Goal: Task Accomplishment & Management: Use online tool/utility

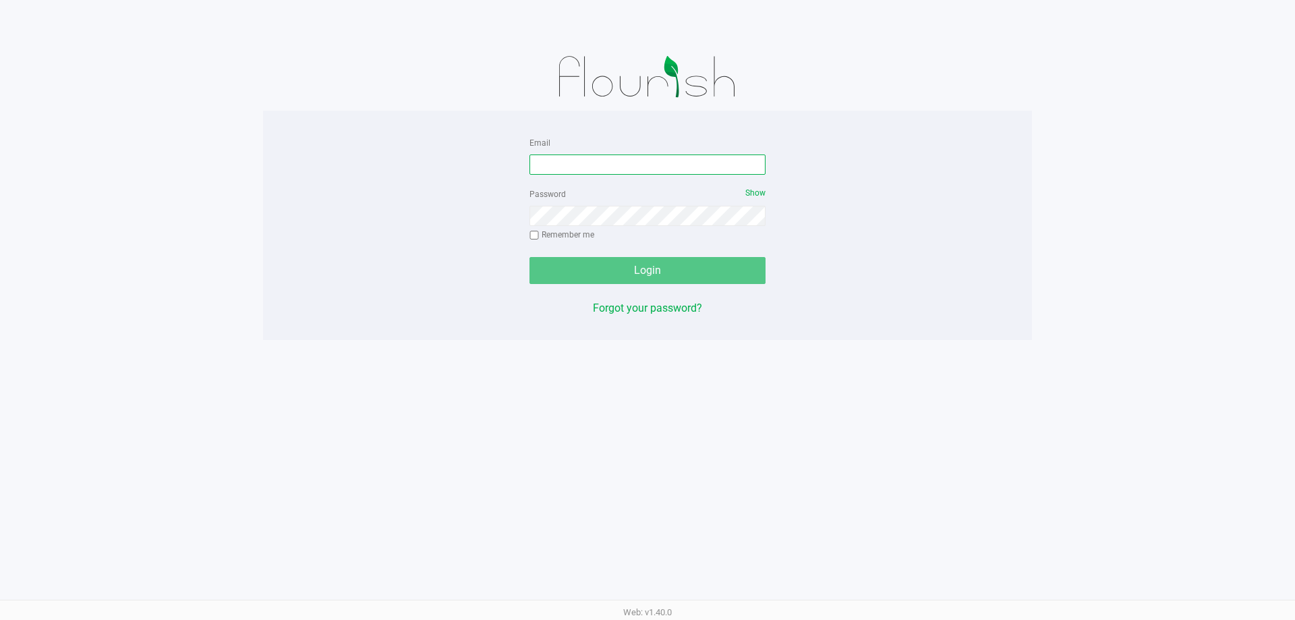
click at [680, 168] on input "Email" at bounding box center [647, 164] width 236 height 20
type input "[EMAIL_ADDRESS][DOMAIN_NAME]"
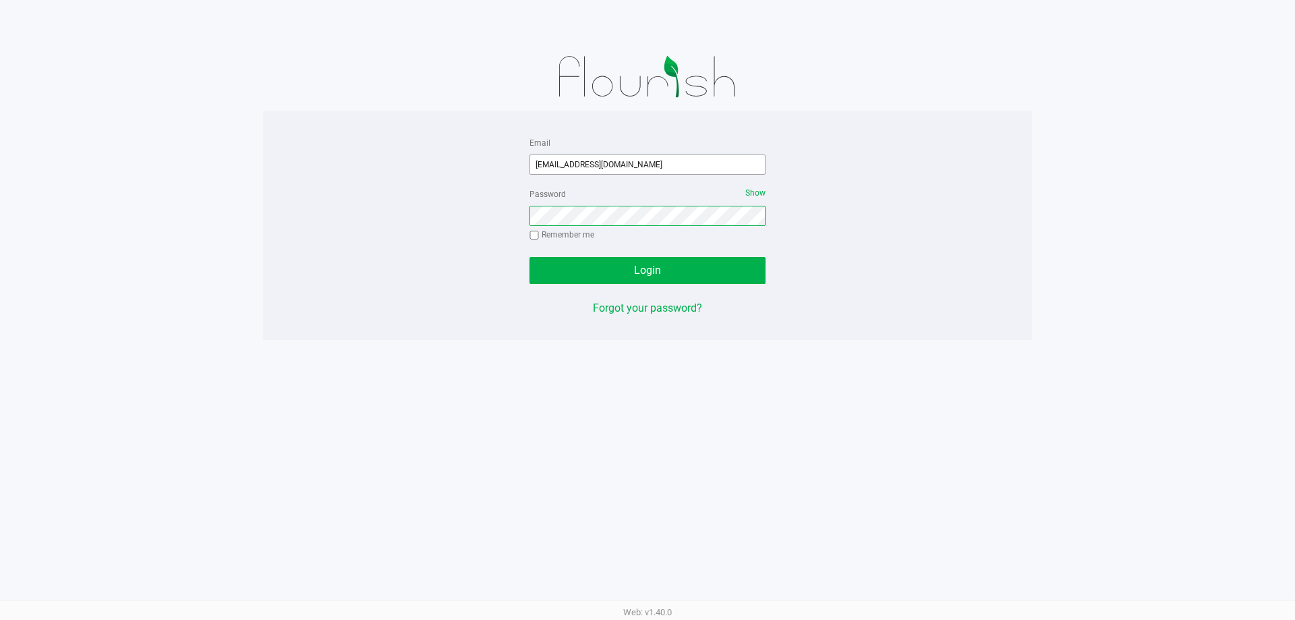
click at [529, 257] on button "Login" at bounding box center [647, 270] width 236 height 27
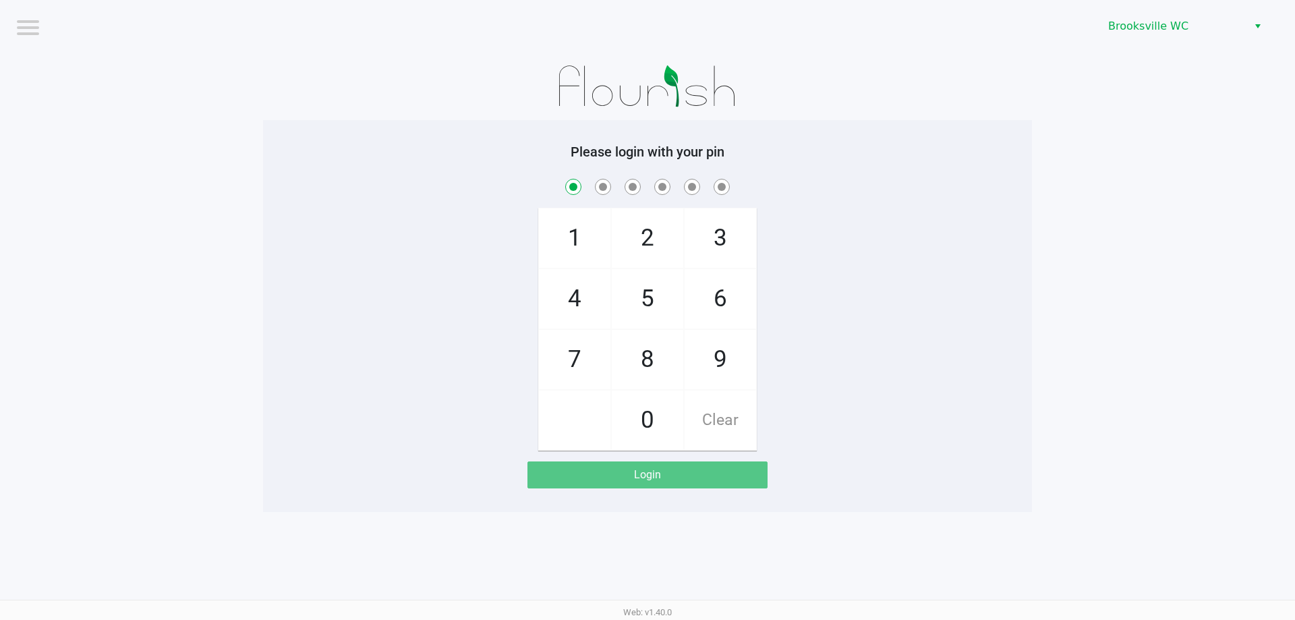
checkbox input "true"
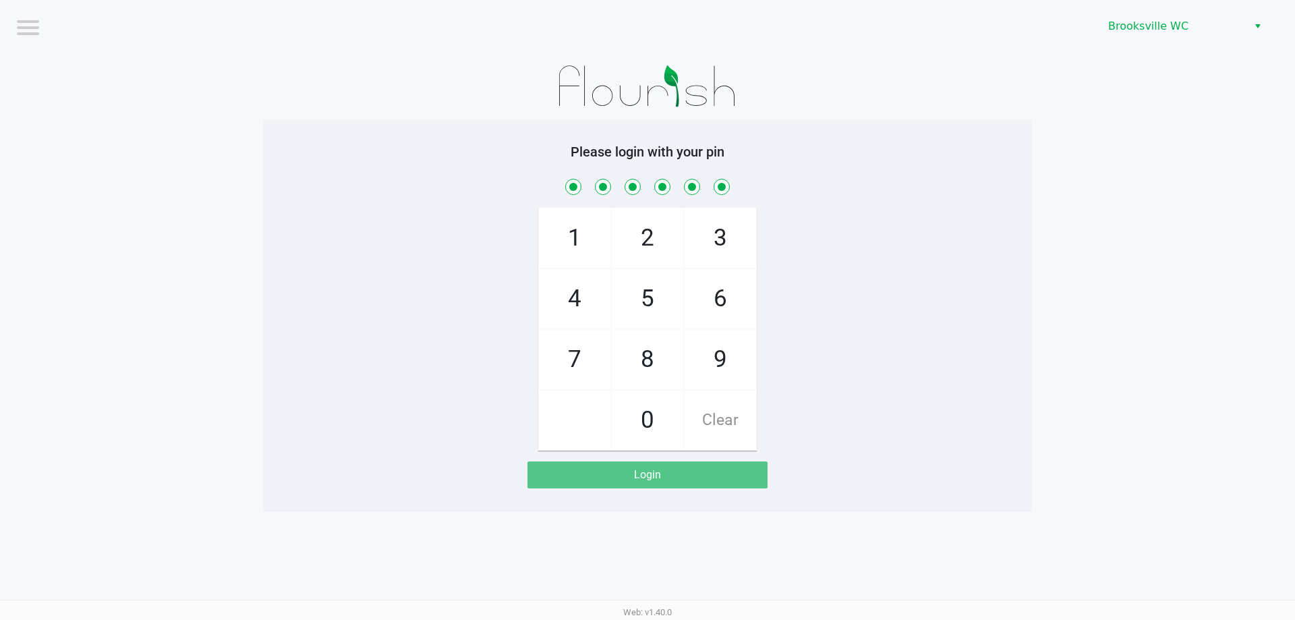
checkbox input "true"
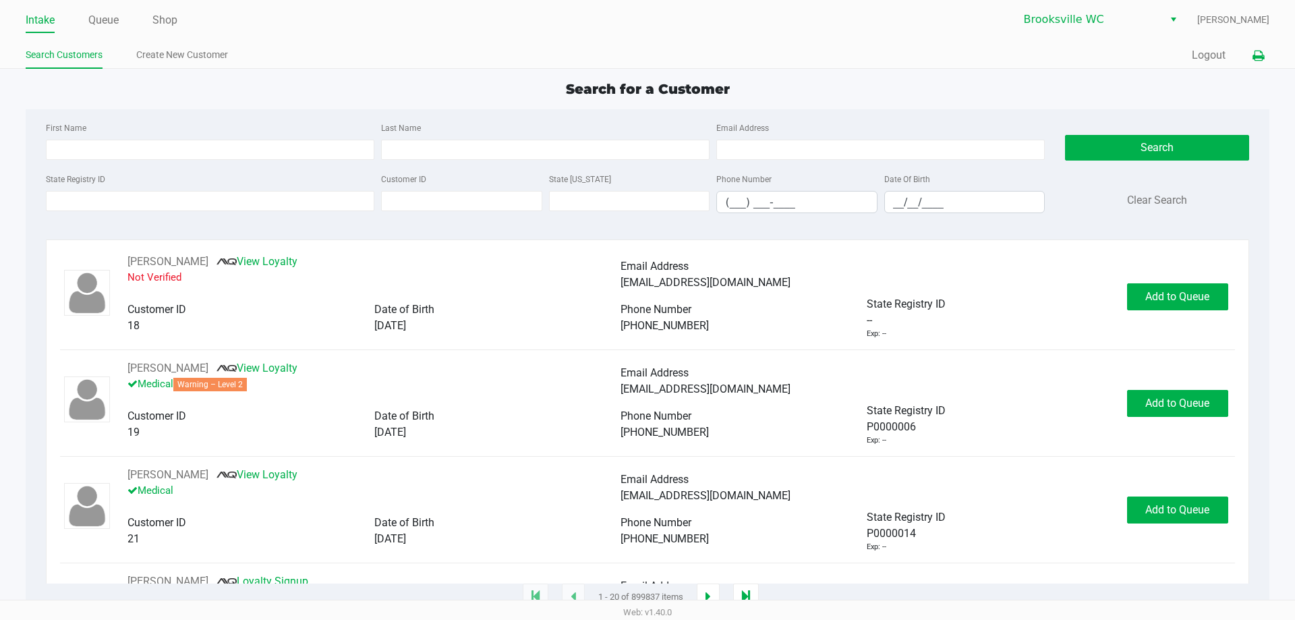
click at [1258, 55] on icon at bounding box center [1257, 55] width 11 height 9
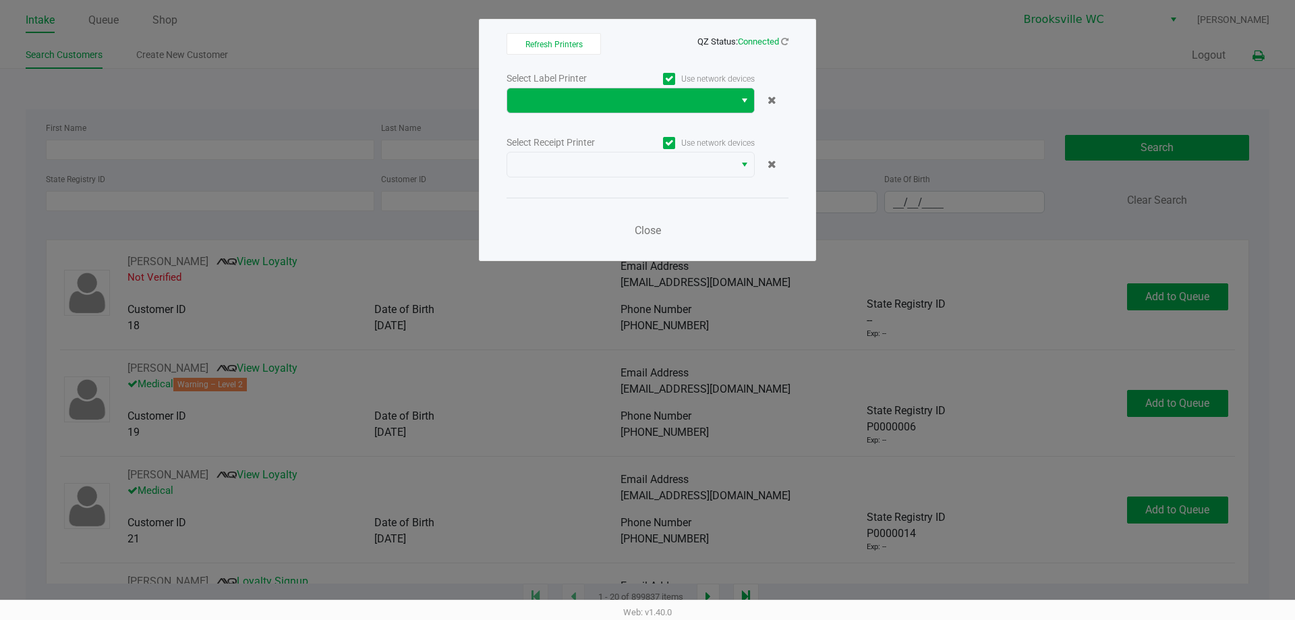
click at [744, 100] on span "Select" at bounding box center [744, 100] width 11 height 16
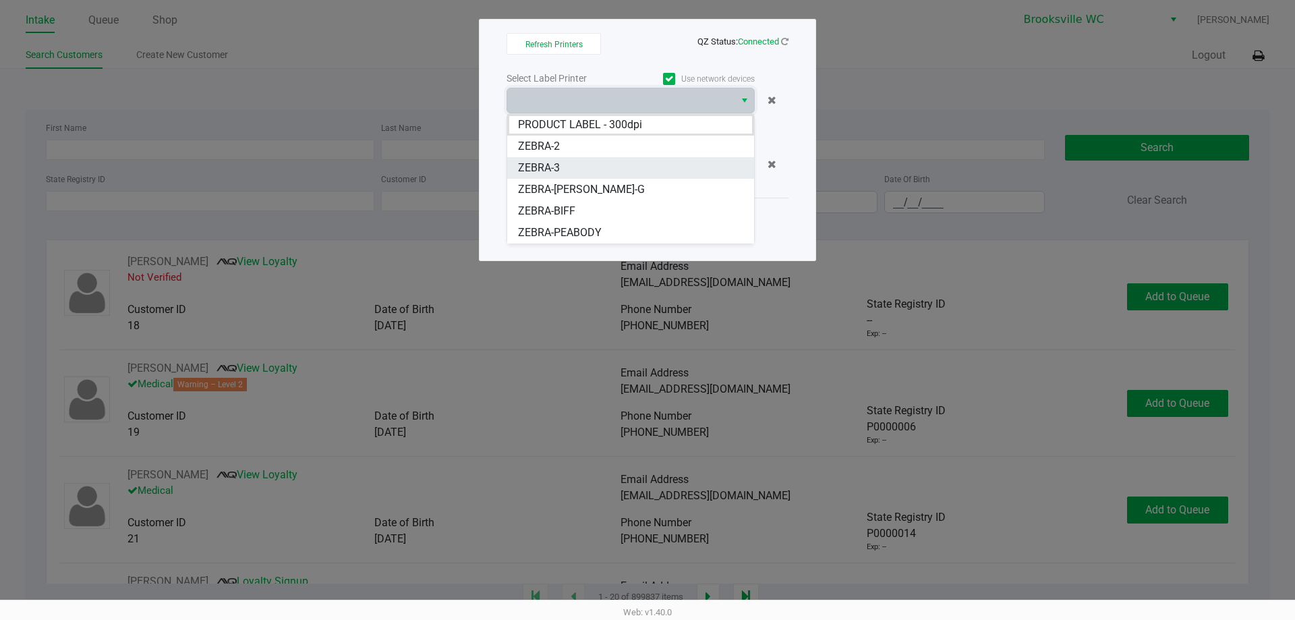
click at [604, 166] on li "ZEBRA-3" at bounding box center [630, 168] width 247 height 22
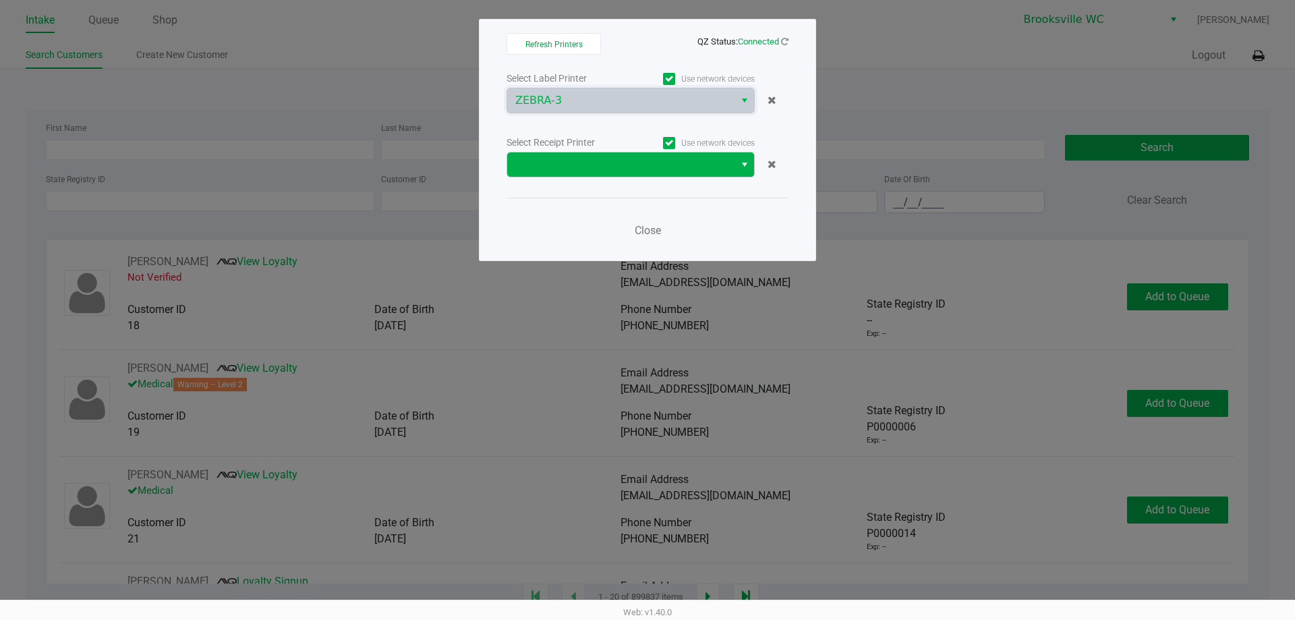
click at [743, 167] on span "Select" at bounding box center [744, 164] width 11 height 16
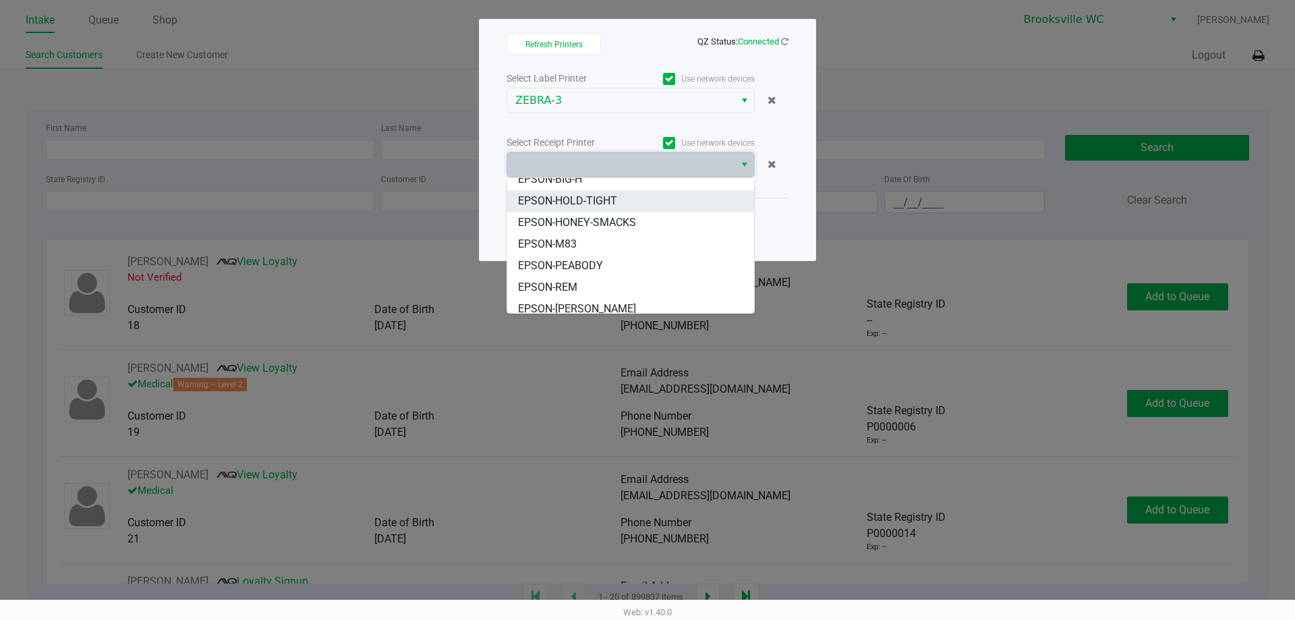
scroll to position [67, 0]
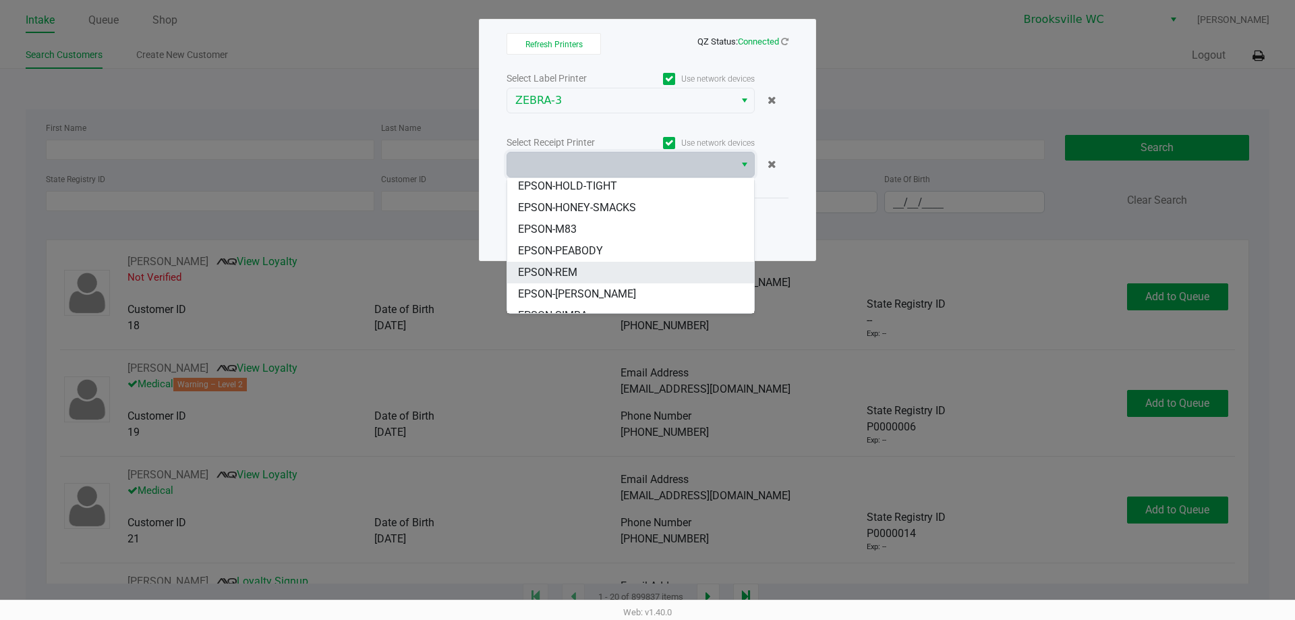
click at [549, 268] on span "EPSON-REM" at bounding box center [547, 272] width 59 height 16
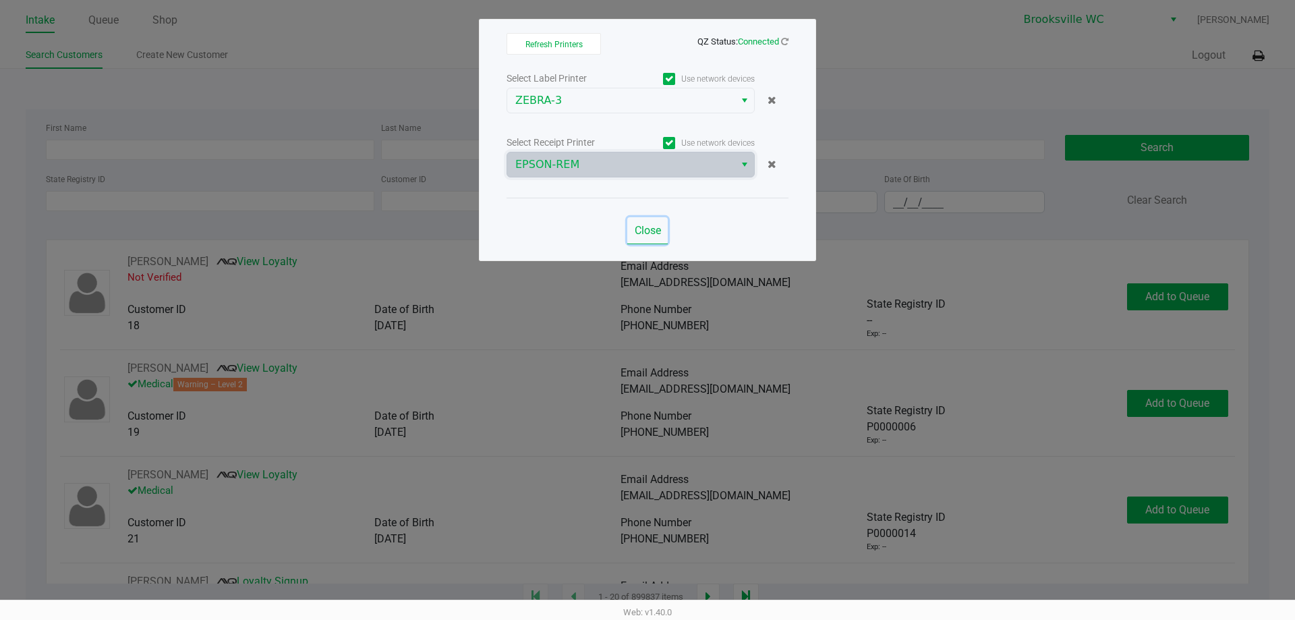
click at [644, 230] on span "Close" at bounding box center [647, 230] width 26 height 13
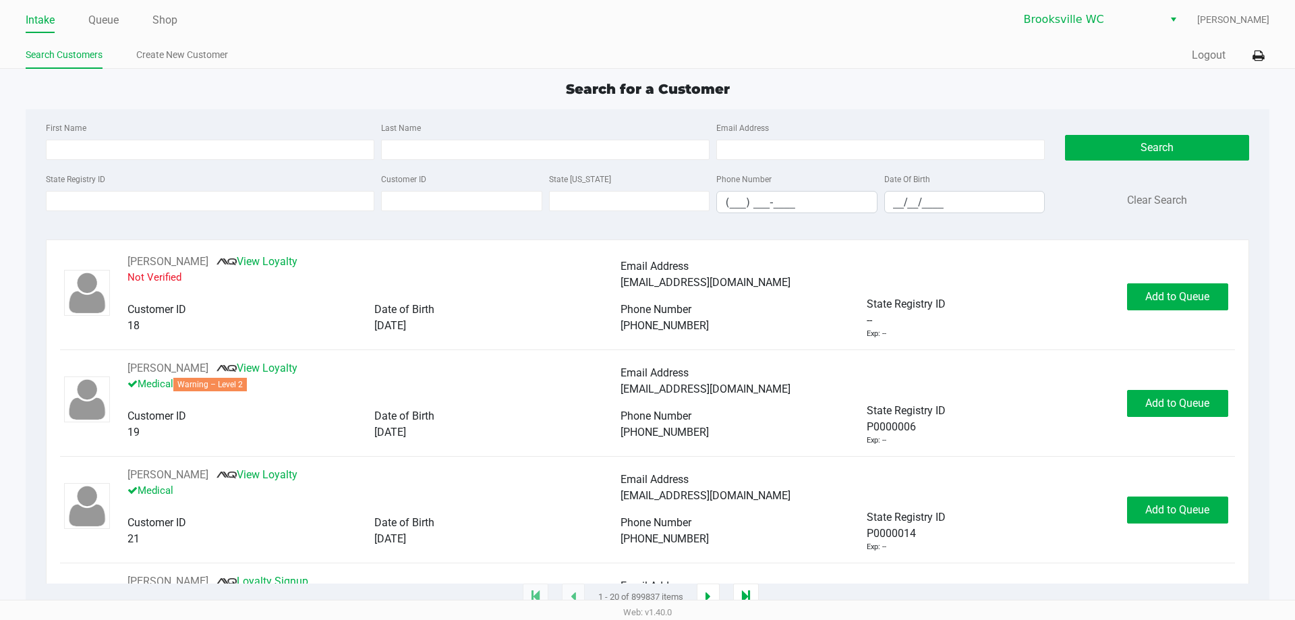
click at [151, 19] on ul "Intake Queue Shop" at bounding box center [337, 20] width 622 height 23
click at [164, 7] on div "Intake Queue Shop" at bounding box center [337, 19] width 622 height 25
click at [165, 20] on link "Shop" at bounding box center [164, 20] width 25 height 19
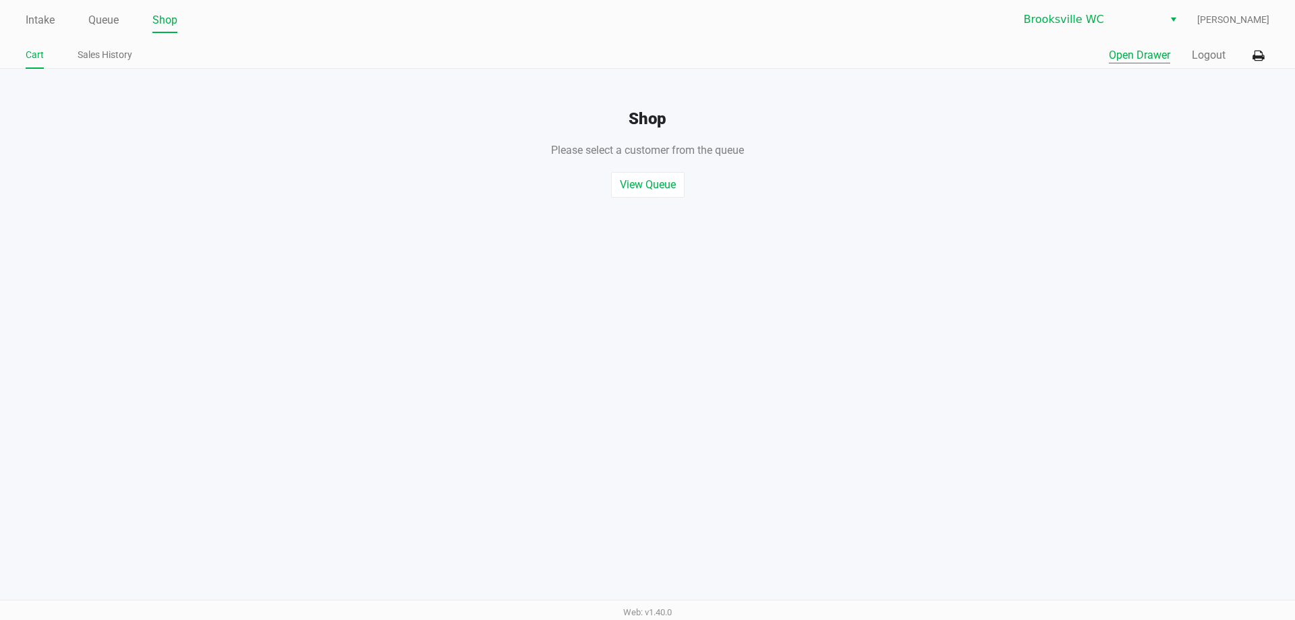
click at [1126, 59] on button "Open Drawer" at bounding box center [1138, 55] width 61 height 16
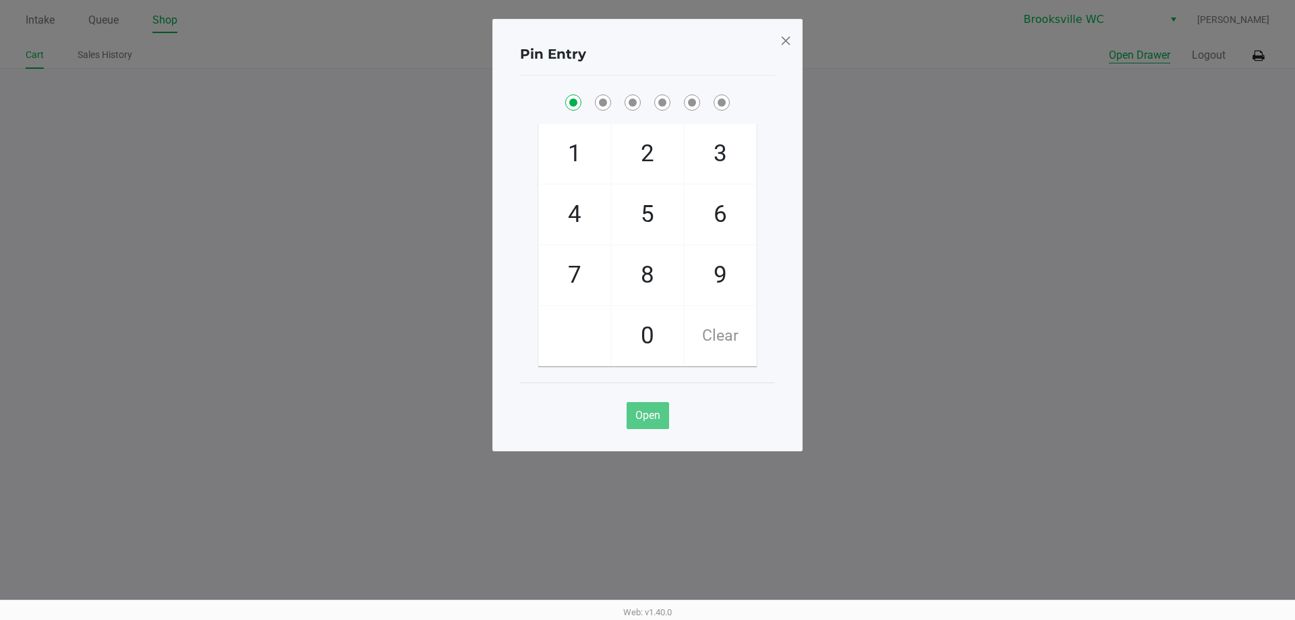
checkbox input "true"
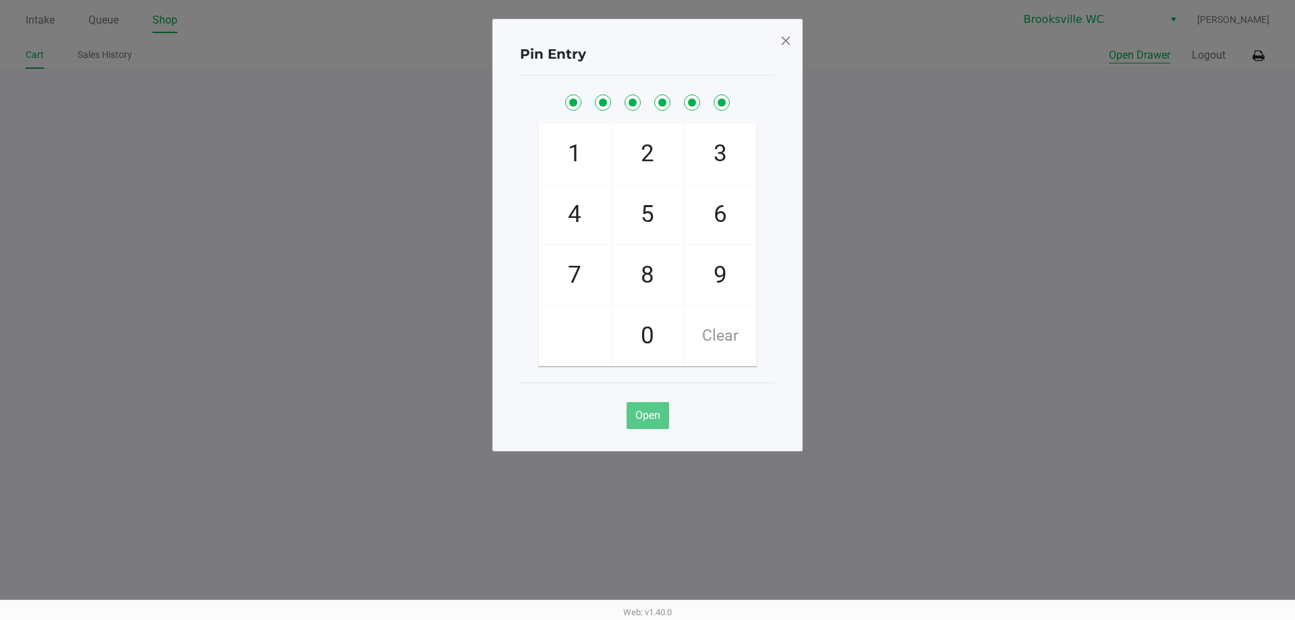
checkbox input "true"
